Goal: Task Accomplishment & Management: Manage account settings

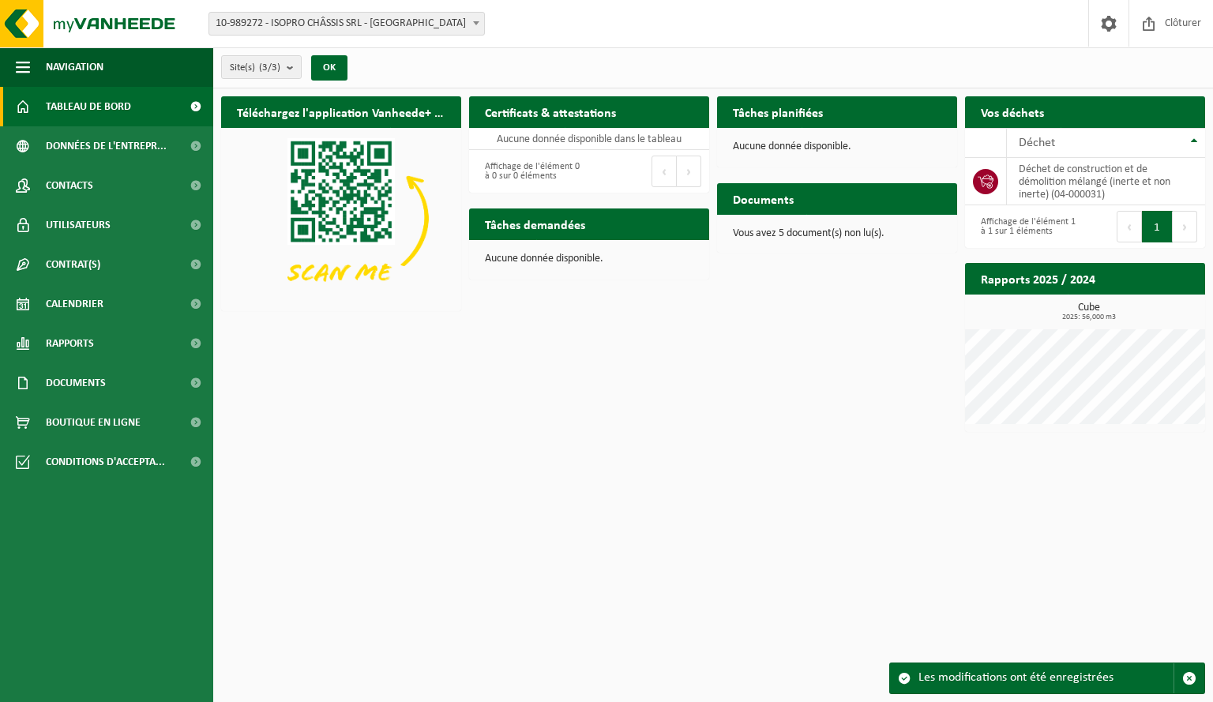
click at [468, 23] on span "10-989272 - ISOPRO CHÂSSIS SRL - [GEOGRAPHIC_DATA]" at bounding box center [346, 24] width 275 height 22
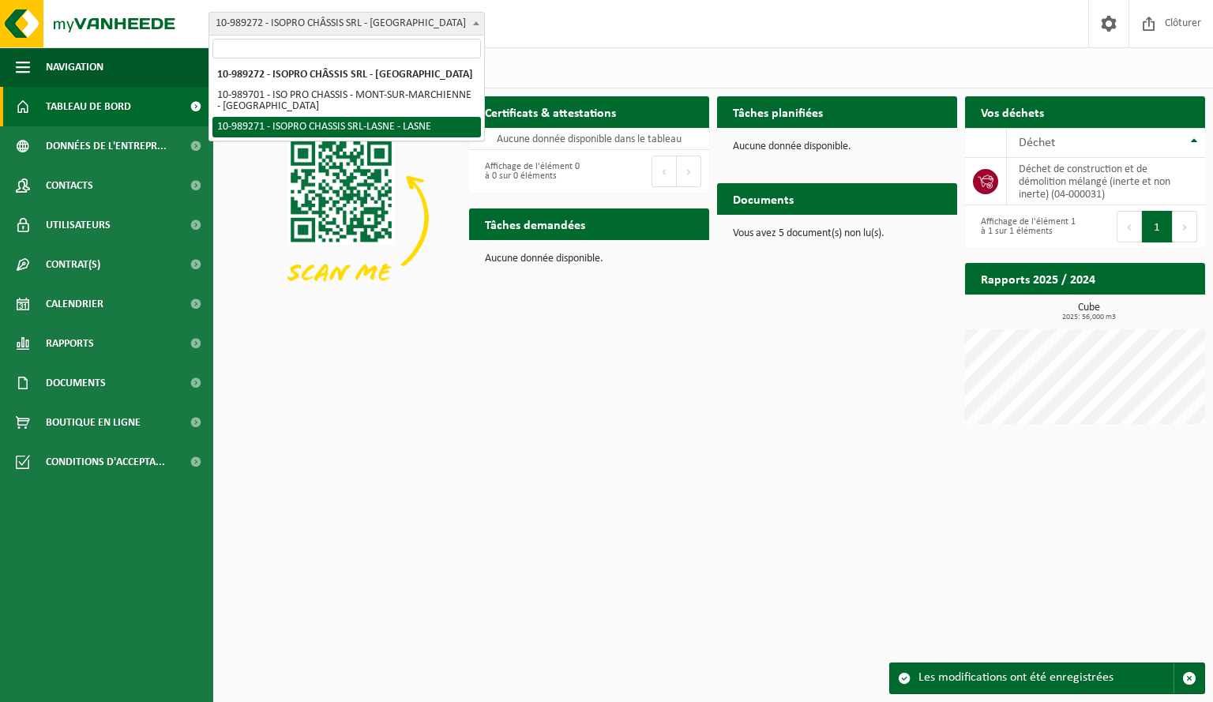
select select "168337"
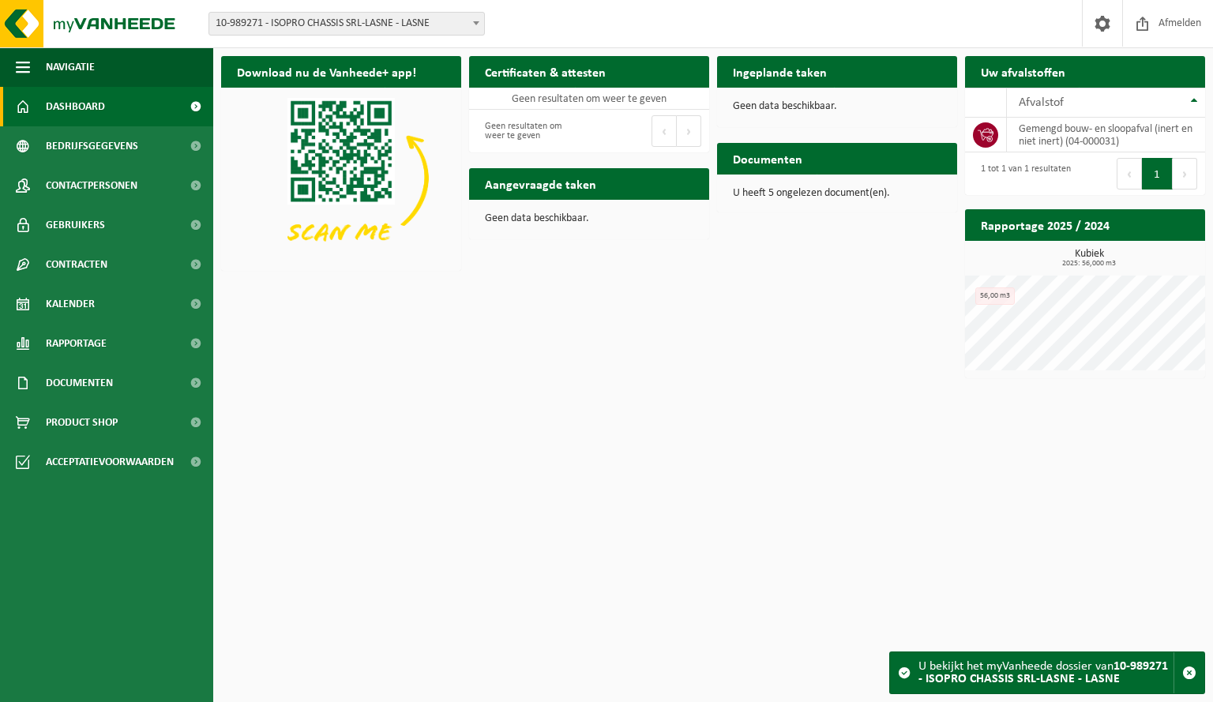
click at [474, 17] on span at bounding box center [476, 23] width 16 height 21
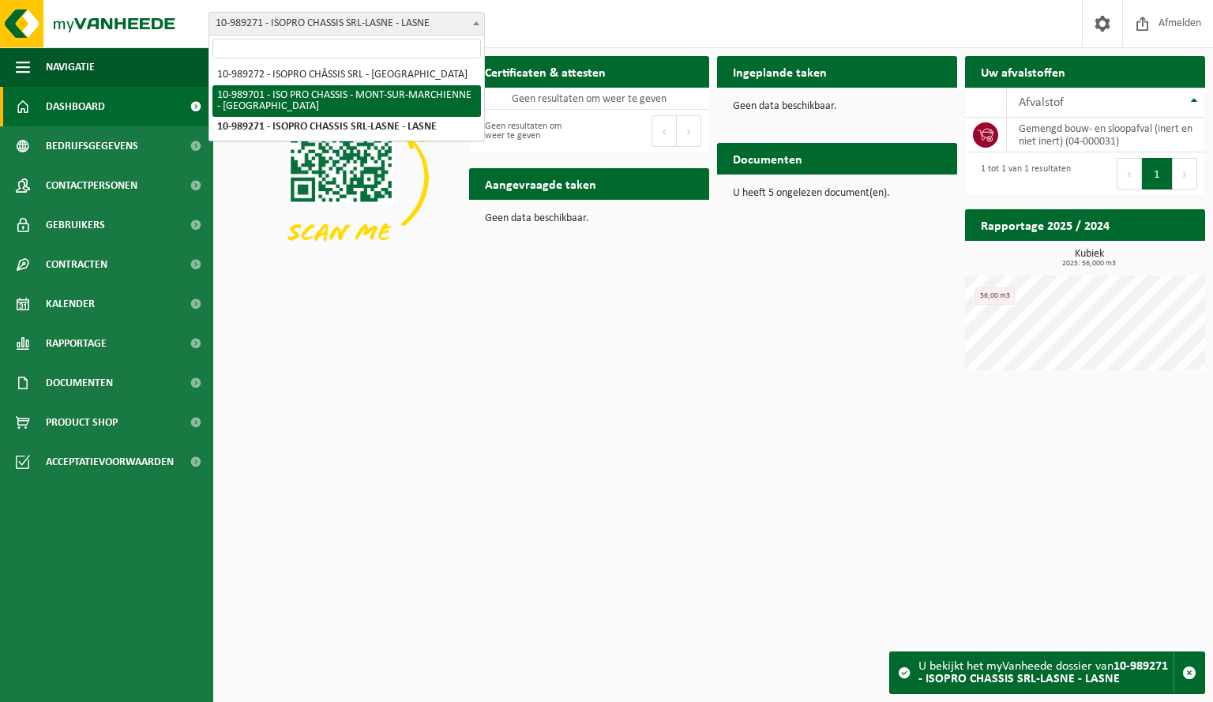
select select "168671"
